Goal: Task Accomplishment & Management: Manage account settings

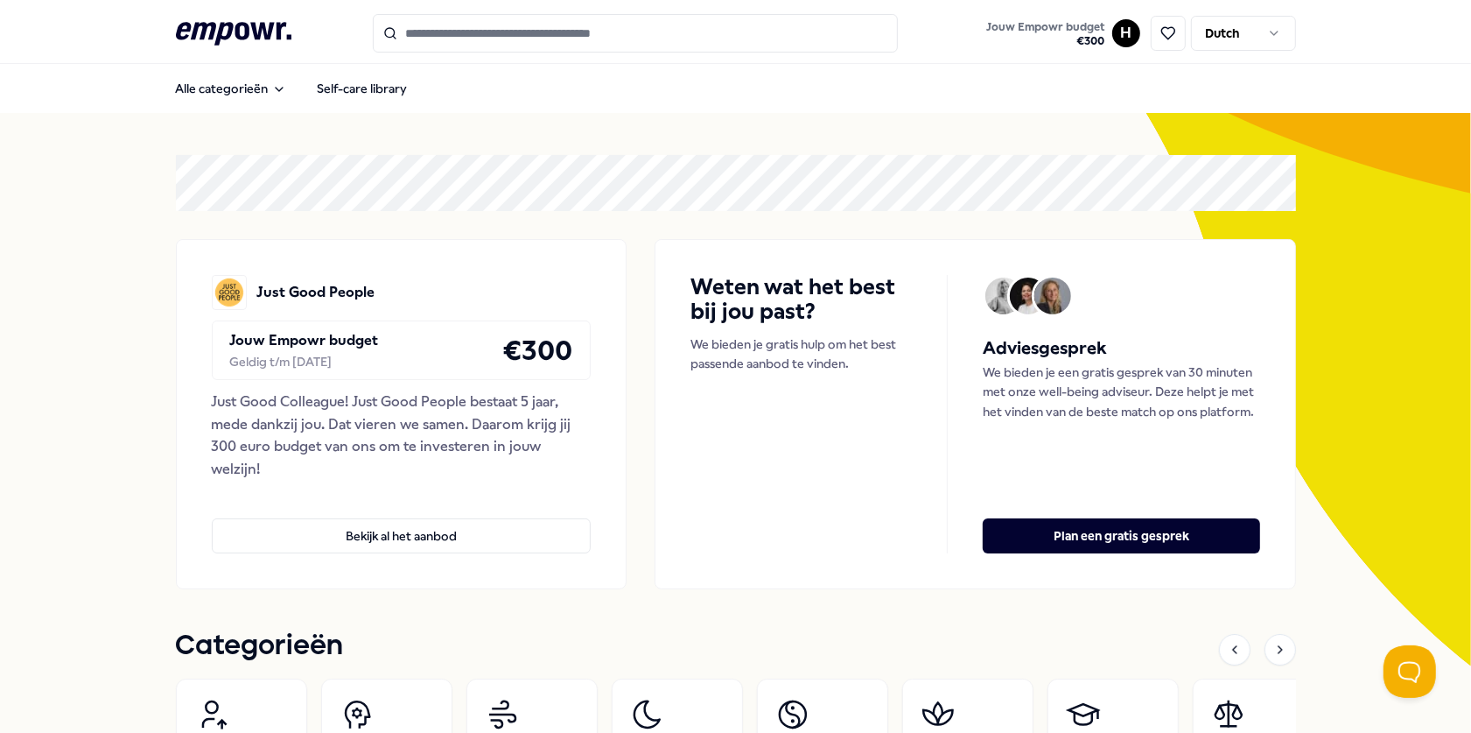
click at [1133, 47] on div "H Dutch" at bounding box center [1204, 33] width 184 height 37
click at [1114, 32] on html ".empowr-logo_svg__cls-1{fill:#03032f} Jouw Empowr budget € 300 H Dutch Alle cat…" at bounding box center [735, 366] width 1471 height 733
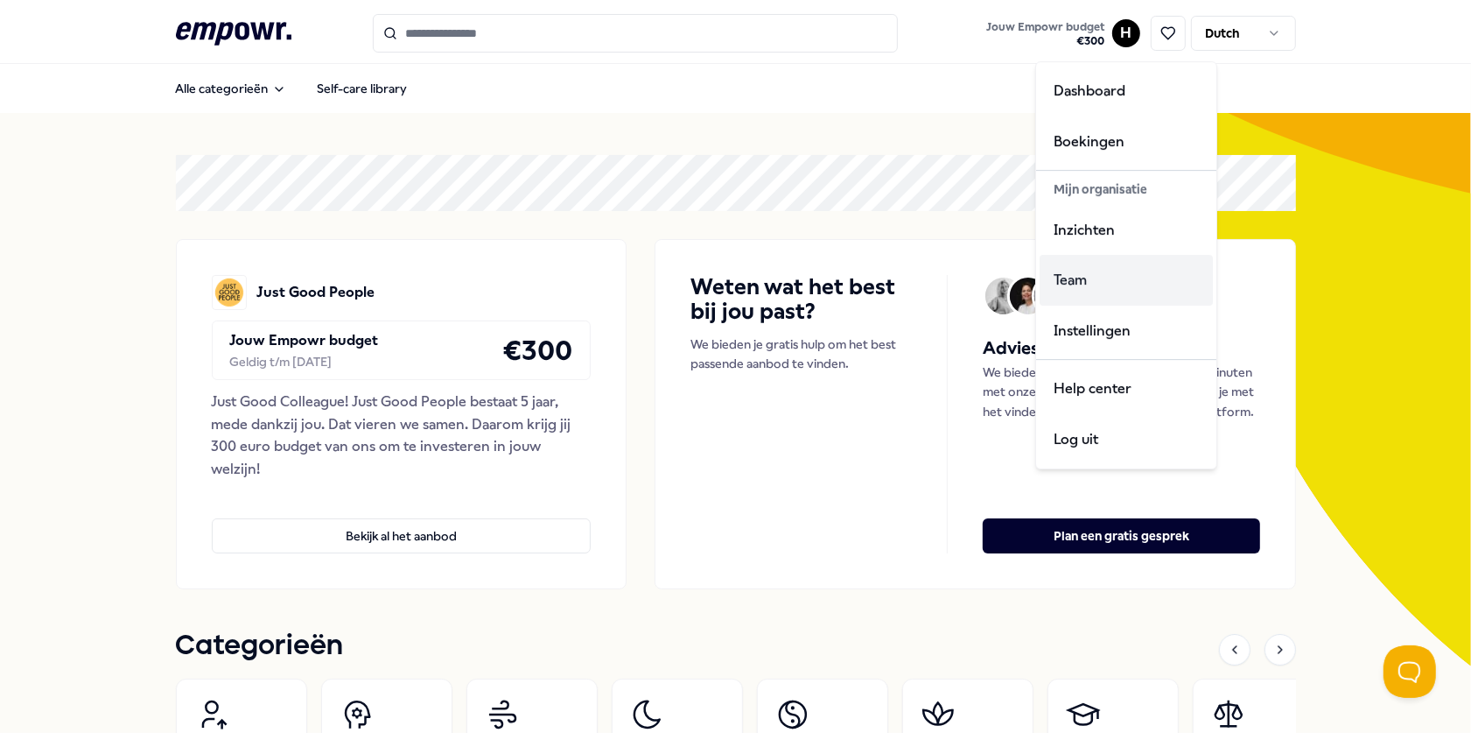
click at [1069, 267] on div "Team" at bounding box center [1126, 280] width 173 height 51
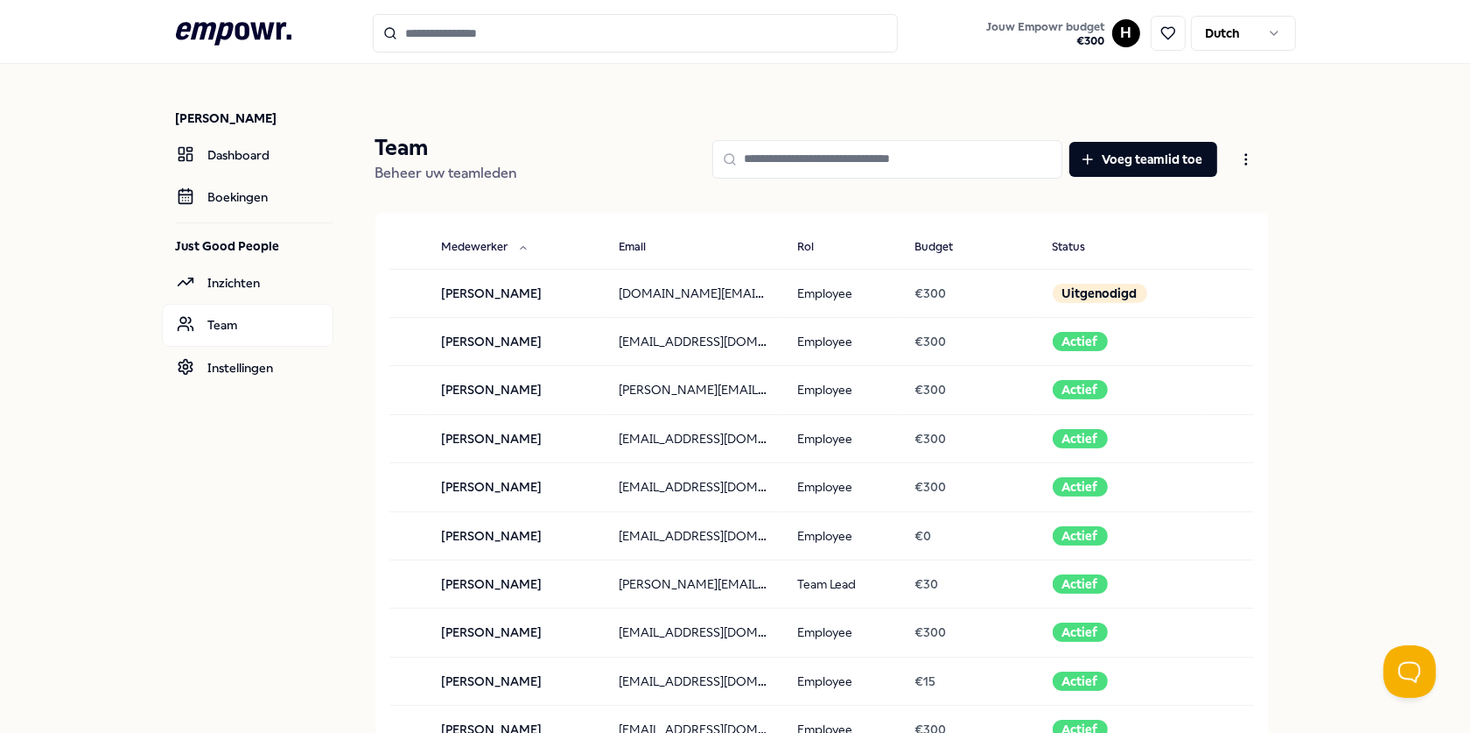
click at [788, 151] on input at bounding box center [887, 159] width 350 height 39
type input "****"
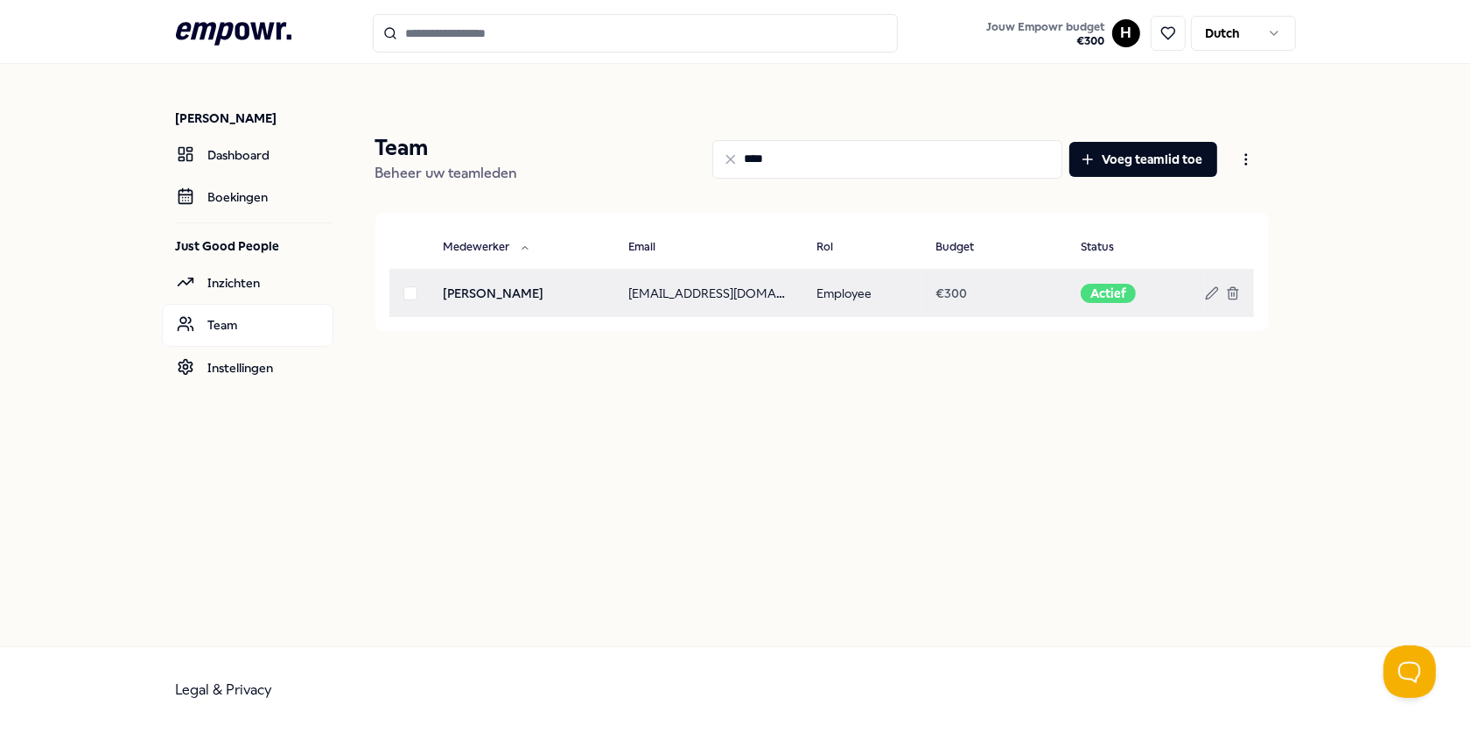
click at [605, 280] on td "[PERSON_NAME]" at bounding box center [522, 293] width 186 height 48
click at [1234, 294] on line at bounding box center [1234, 294] width 0 height 4
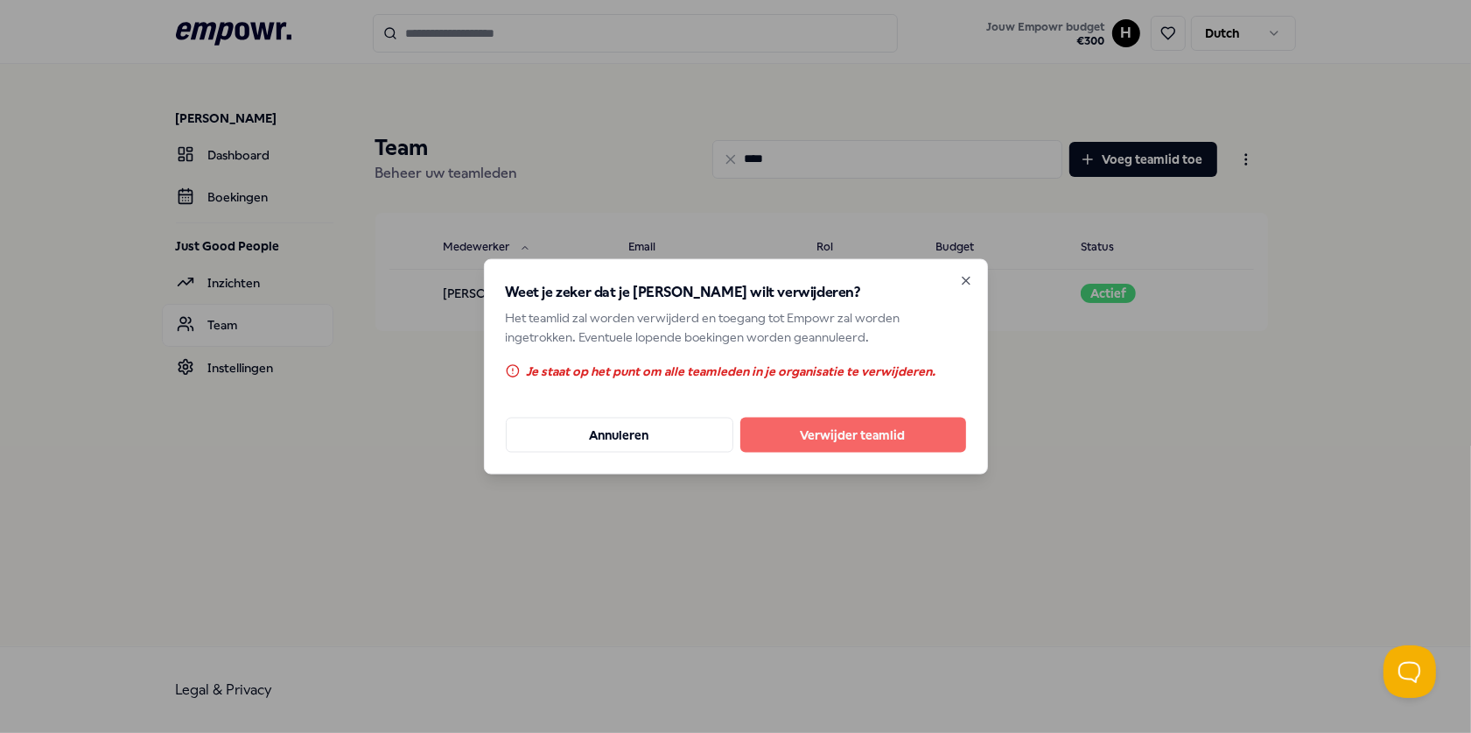
click at [895, 438] on button "Verwijder teamlid" at bounding box center [853, 434] width 226 height 35
